Goal: Task Accomplishment & Management: Use online tool/utility

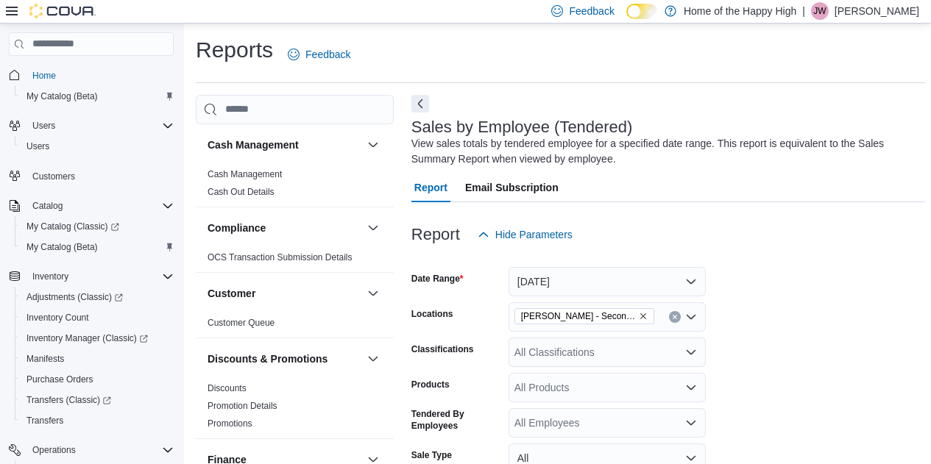
scroll to position [346, 0]
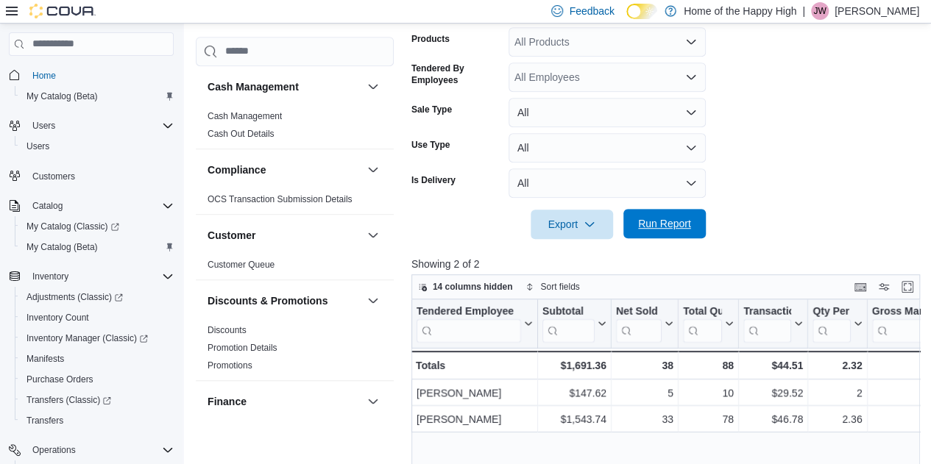
click at [673, 226] on span "Run Report" at bounding box center [664, 223] width 53 height 15
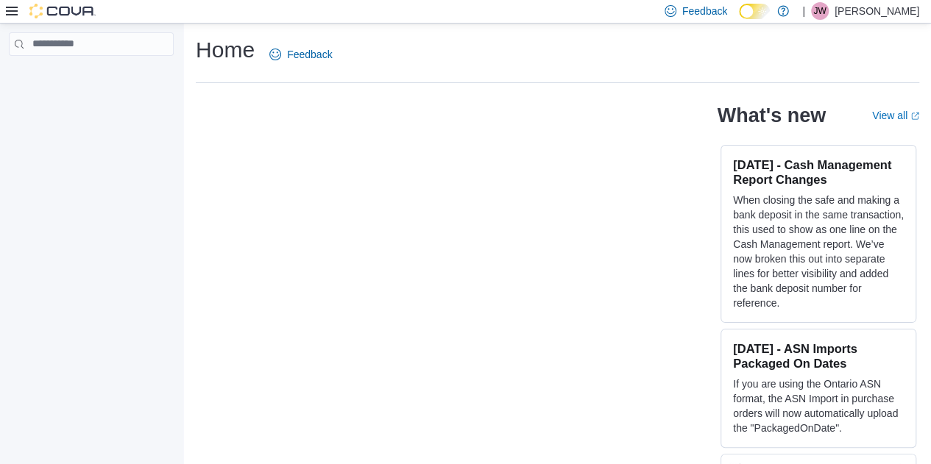
click at [106, 258] on div "Home Feedback What's new View all (opens in a new tab or window) Oct 7, 2025 - …" at bounding box center [465, 263] width 931 height 478
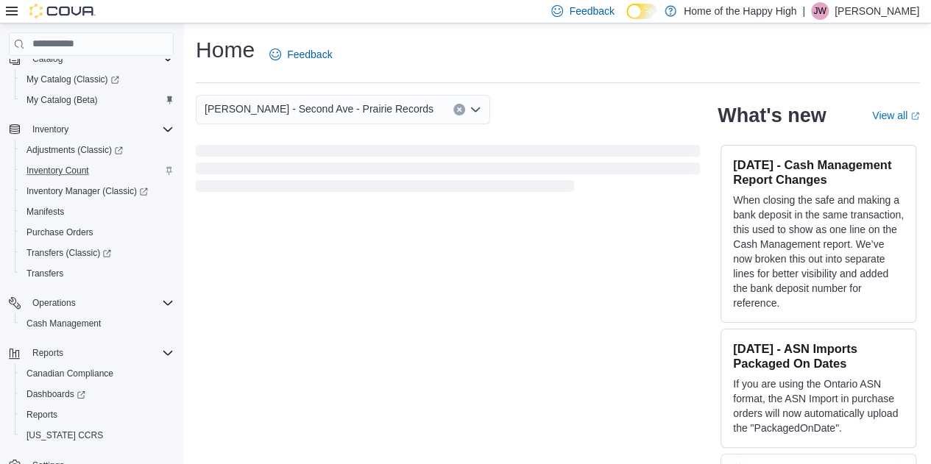
scroll to position [189, 0]
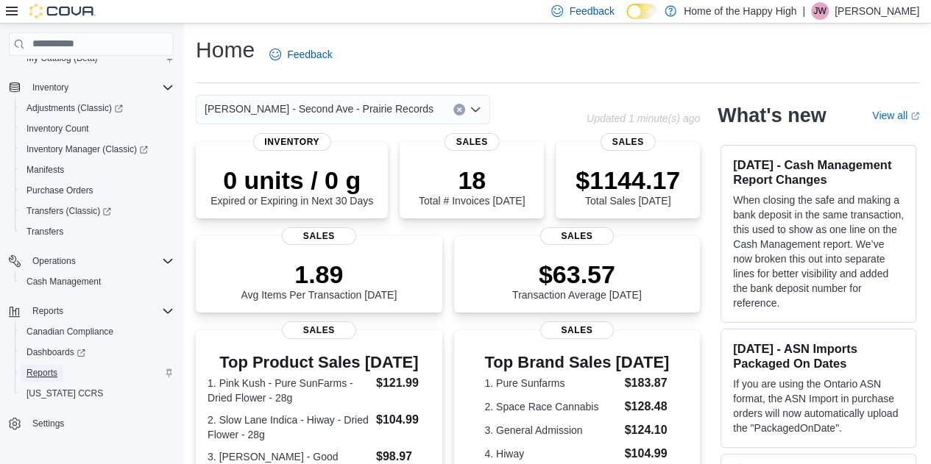
click at [36, 369] on span "Reports" at bounding box center [41, 373] width 31 height 12
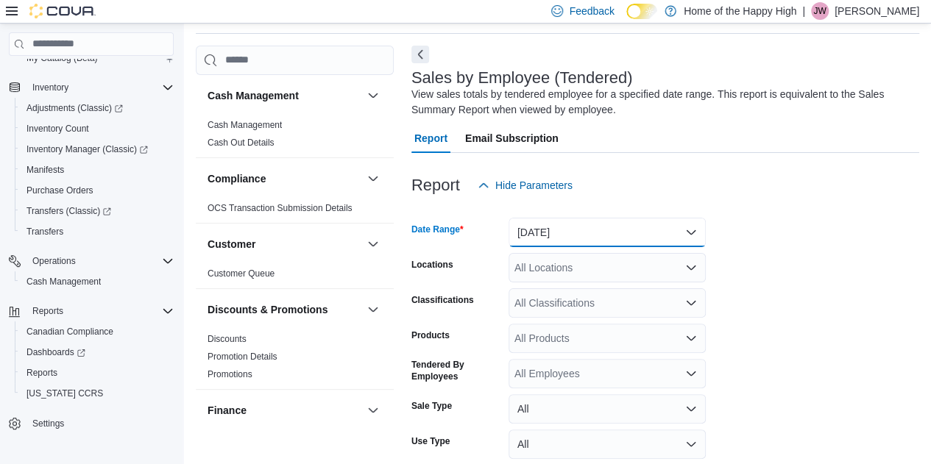
click at [538, 238] on button "Yesterday" at bounding box center [606, 232] width 197 height 29
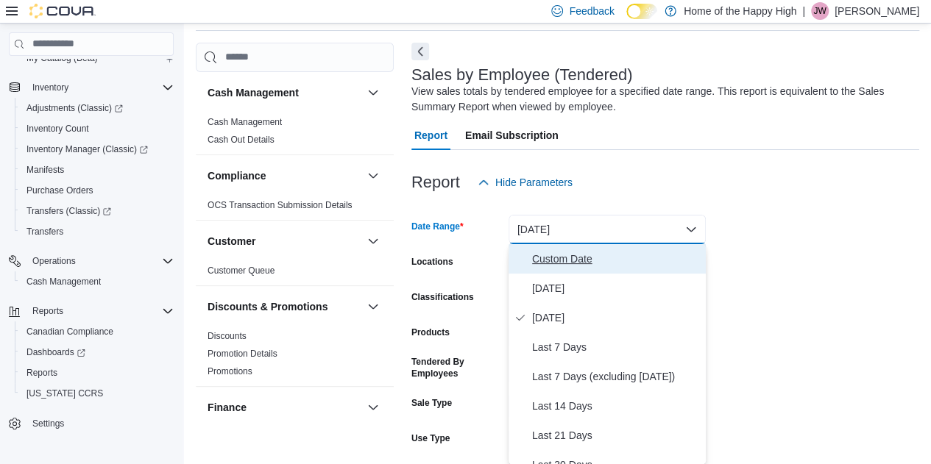
click at [547, 270] on button "Custom Date" at bounding box center [606, 258] width 197 height 29
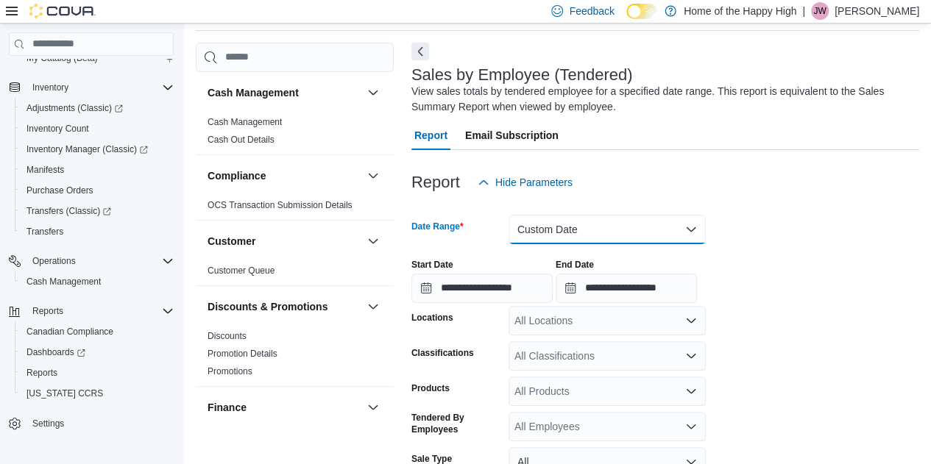
click at [561, 219] on button "Custom Date" at bounding box center [606, 229] width 197 height 29
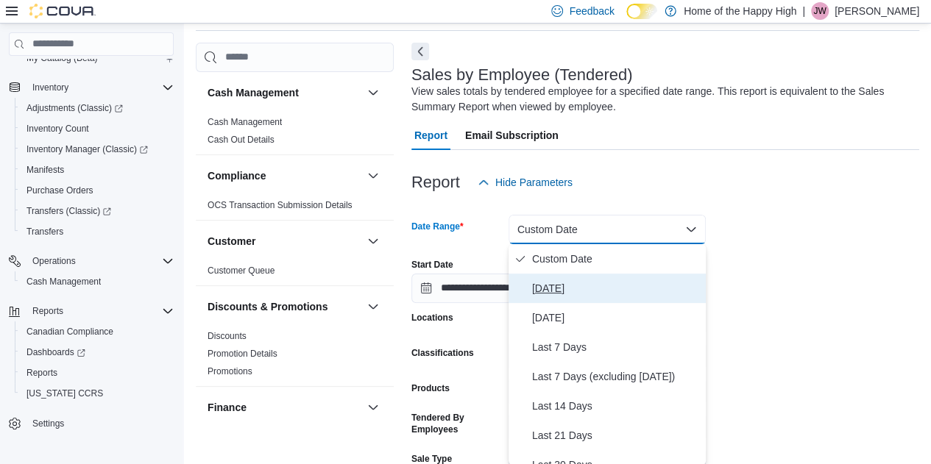
click at [553, 292] on span "Today" at bounding box center [616, 289] width 168 height 18
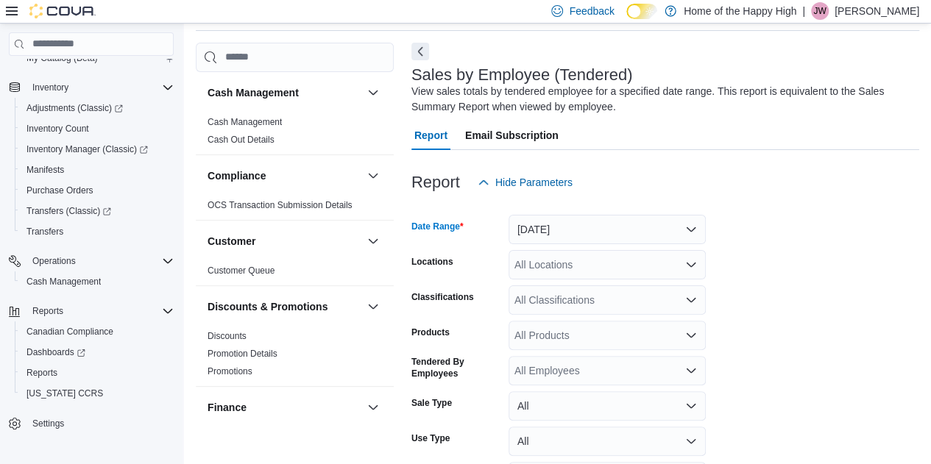
click at [544, 277] on div "All Locations" at bounding box center [606, 264] width 197 height 29
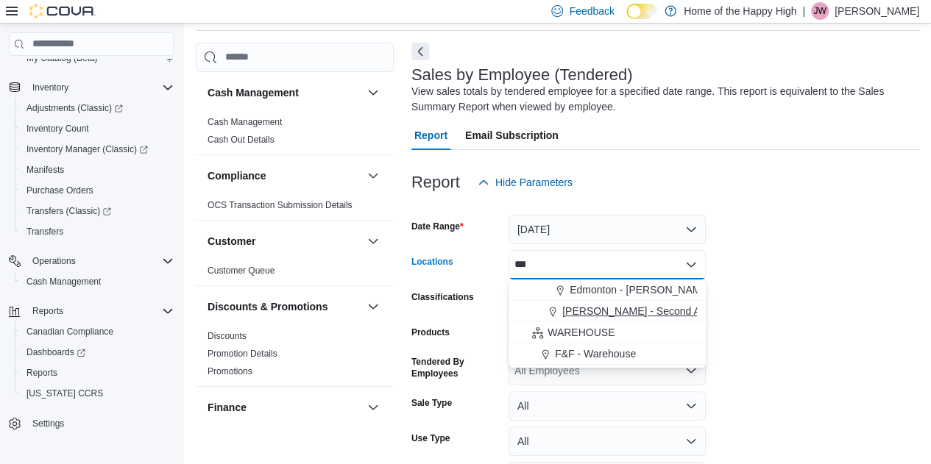
type input "***"
click at [605, 308] on span "Warman - Second Ave - Prairie Records" at bounding box center [676, 311] width 229 height 15
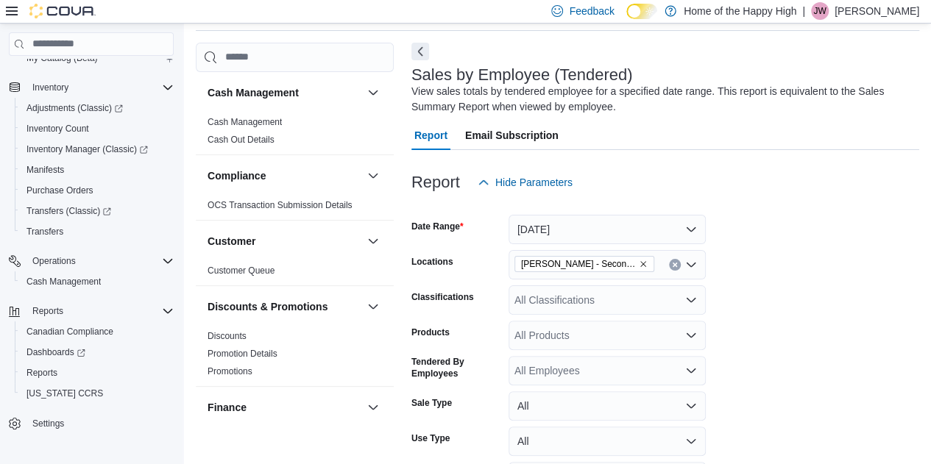
click at [734, 307] on form "Date Range Today Locations Warman - Second Ave - Prairie Records Classification…" at bounding box center [665, 364] width 508 height 335
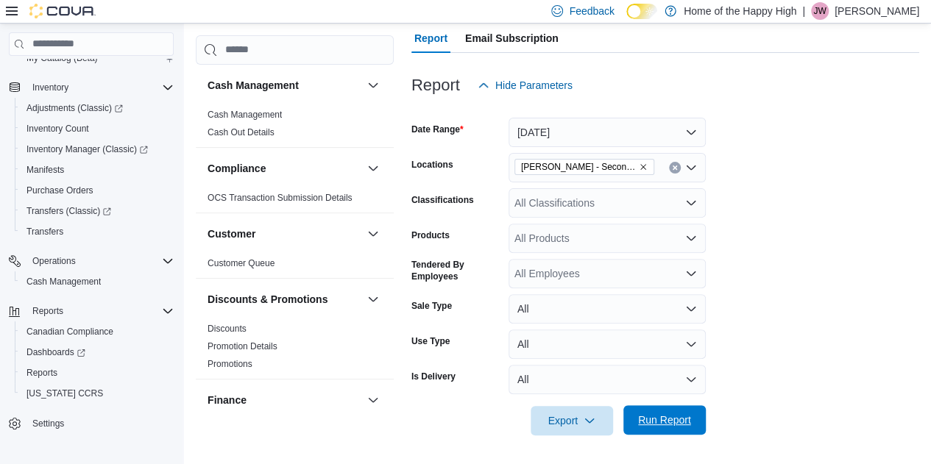
click at [658, 411] on span "Run Report" at bounding box center [664, 419] width 65 height 29
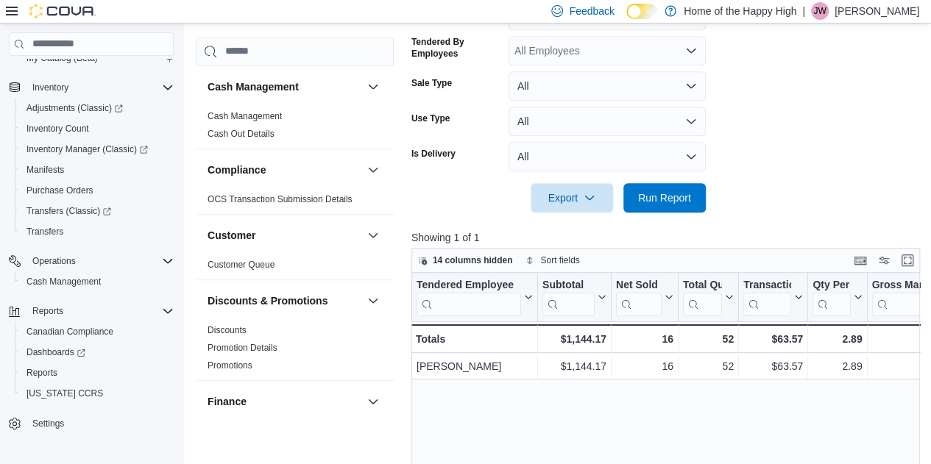
scroll to position [373, 0]
click at [778, 191] on form "Date Range Today Locations Warman - Second Ave - Prairie Records Classification…" at bounding box center [668, 43] width 514 height 335
click at [677, 190] on span "Run Report" at bounding box center [664, 196] width 53 height 15
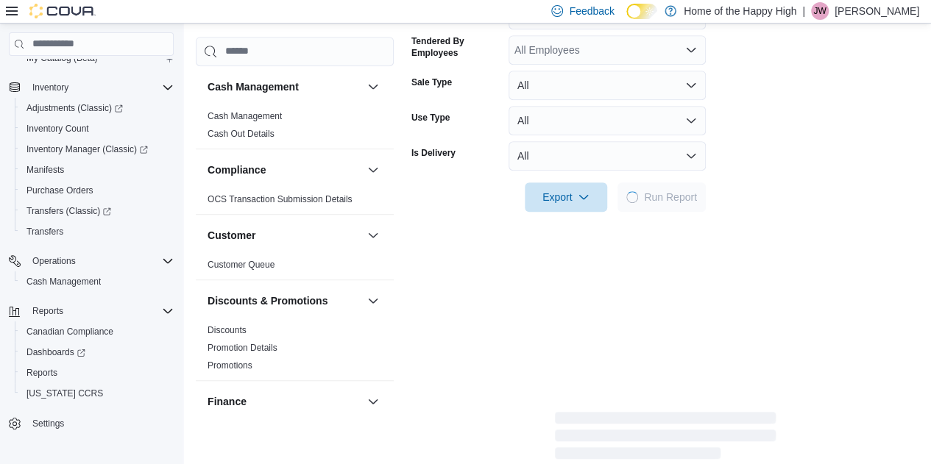
click at [823, 192] on form "Date Range Today Locations Warman - Second Ave - Prairie Records Classification…" at bounding box center [665, 43] width 508 height 335
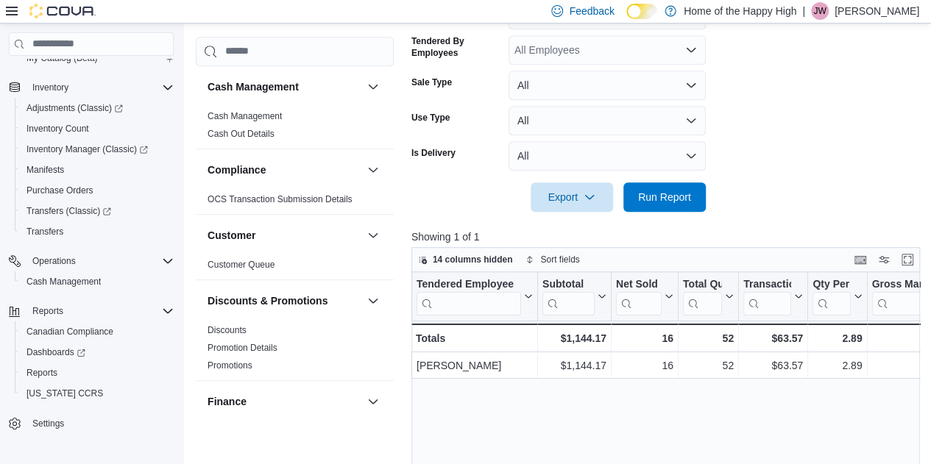
click at [823, 192] on form "Date Range Today Locations Warman - Second Ave - Prairie Records Classification…" at bounding box center [668, 43] width 514 height 335
click at [693, 196] on span "Run Report" at bounding box center [664, 196] width 65 height 29
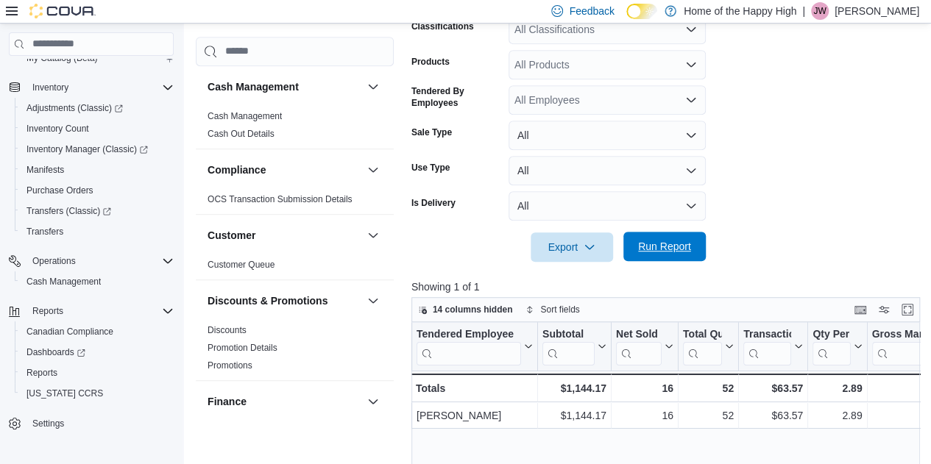
scroll to position [326, 0]
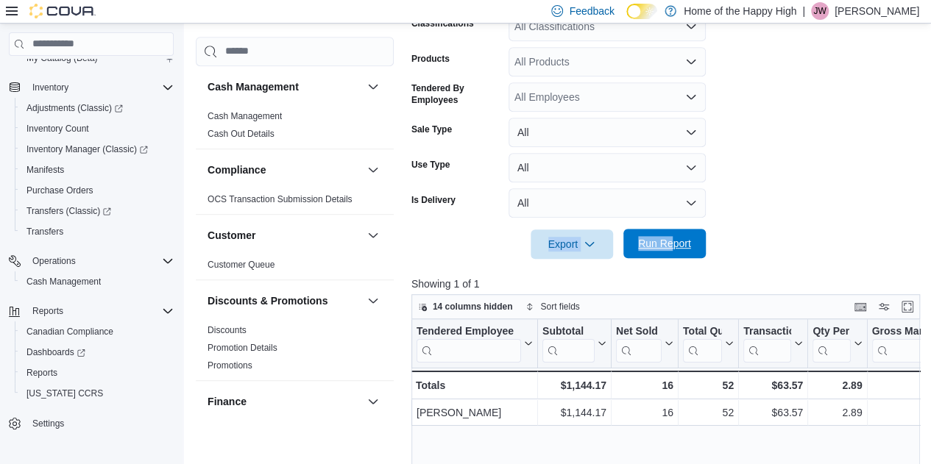
drag, startPoint x: 721, startPoint y: 224, endPoint x: 667, endPoint y: 248, distance: 58.6
click at [667, 248] on form "Date Range Today Locations Warman - Second Ave - Prairie Records Classification…" at bounding box center [668, 90] width 514 height 335
click at [667, 248] on span "Run Report" at bounding box center [664, 243] width 53 height 15
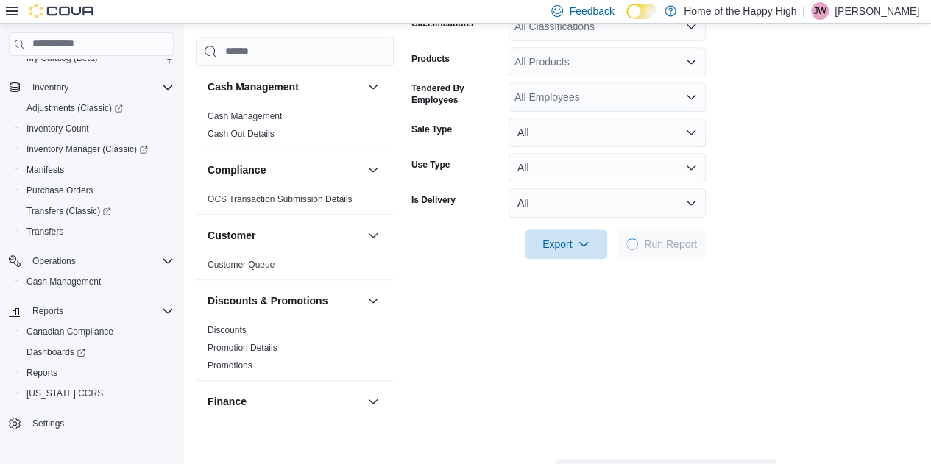
click at [853, 127] on form "Date Range Today Locations Warman - Second Ave - Prairie Records Classification…" at bounding box center [665, 90] width 508 height 335
